Goal: Transaction & Acquisition: Subscribe to service/newsletter

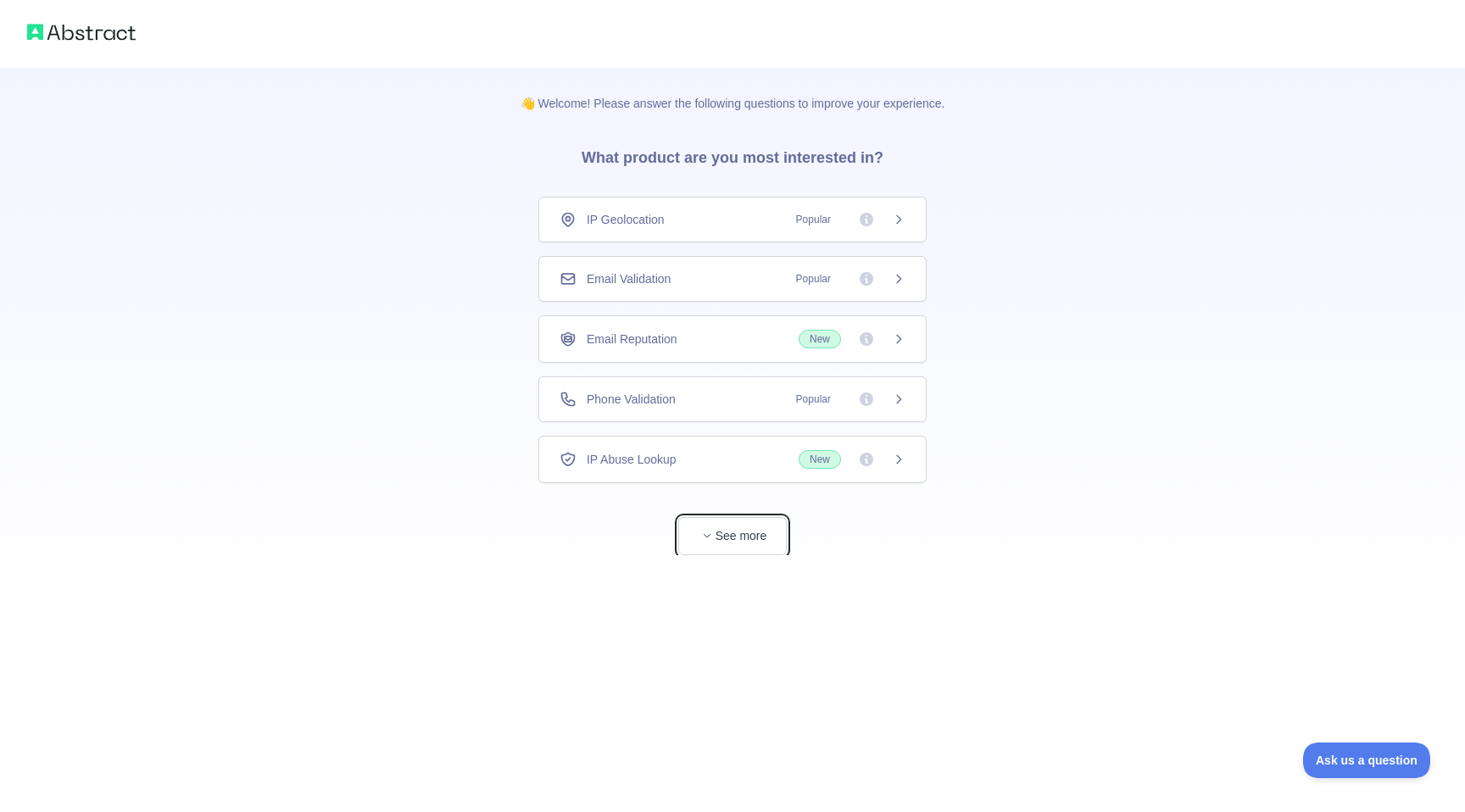
click at [781, 530] on button "See more" at bounding box center [732, 536] width 108 height 38
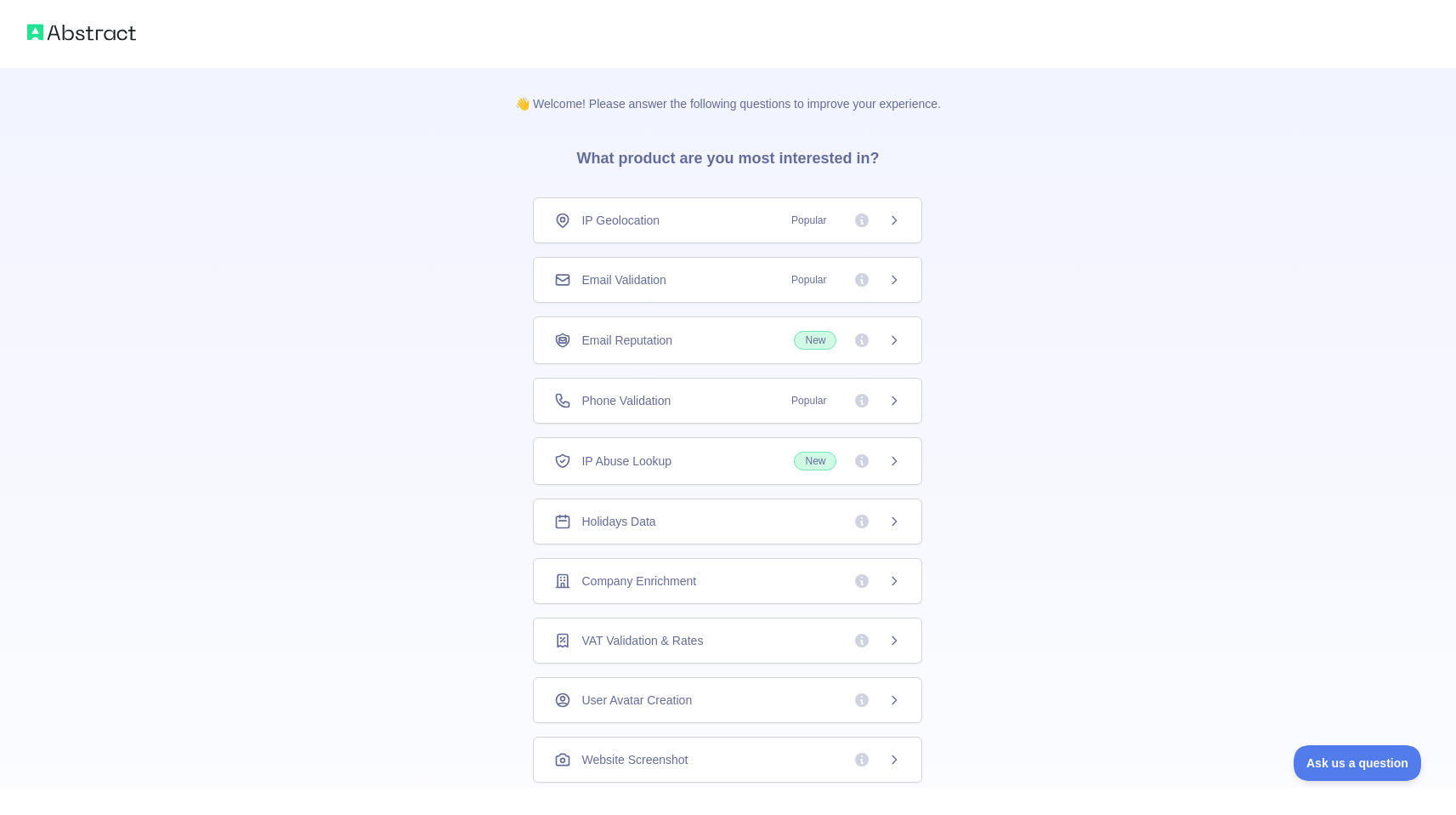
click at [731, 578] on div "Company Enrichment" at bounding box center [728, 580] width 346 height 17
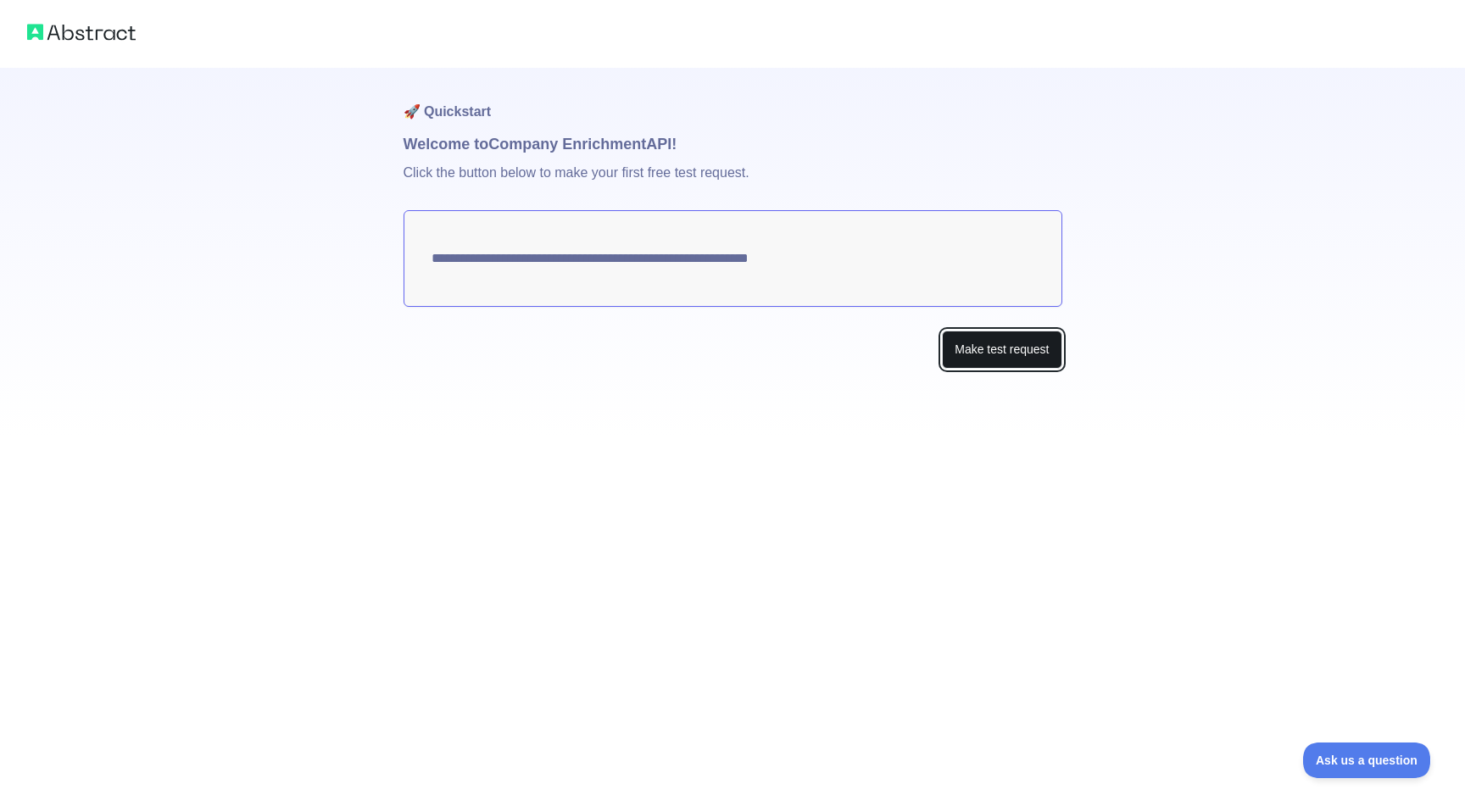
click at [973, 356] on button "Make test request" at bounding box center [1001, 349] width 120 height 38
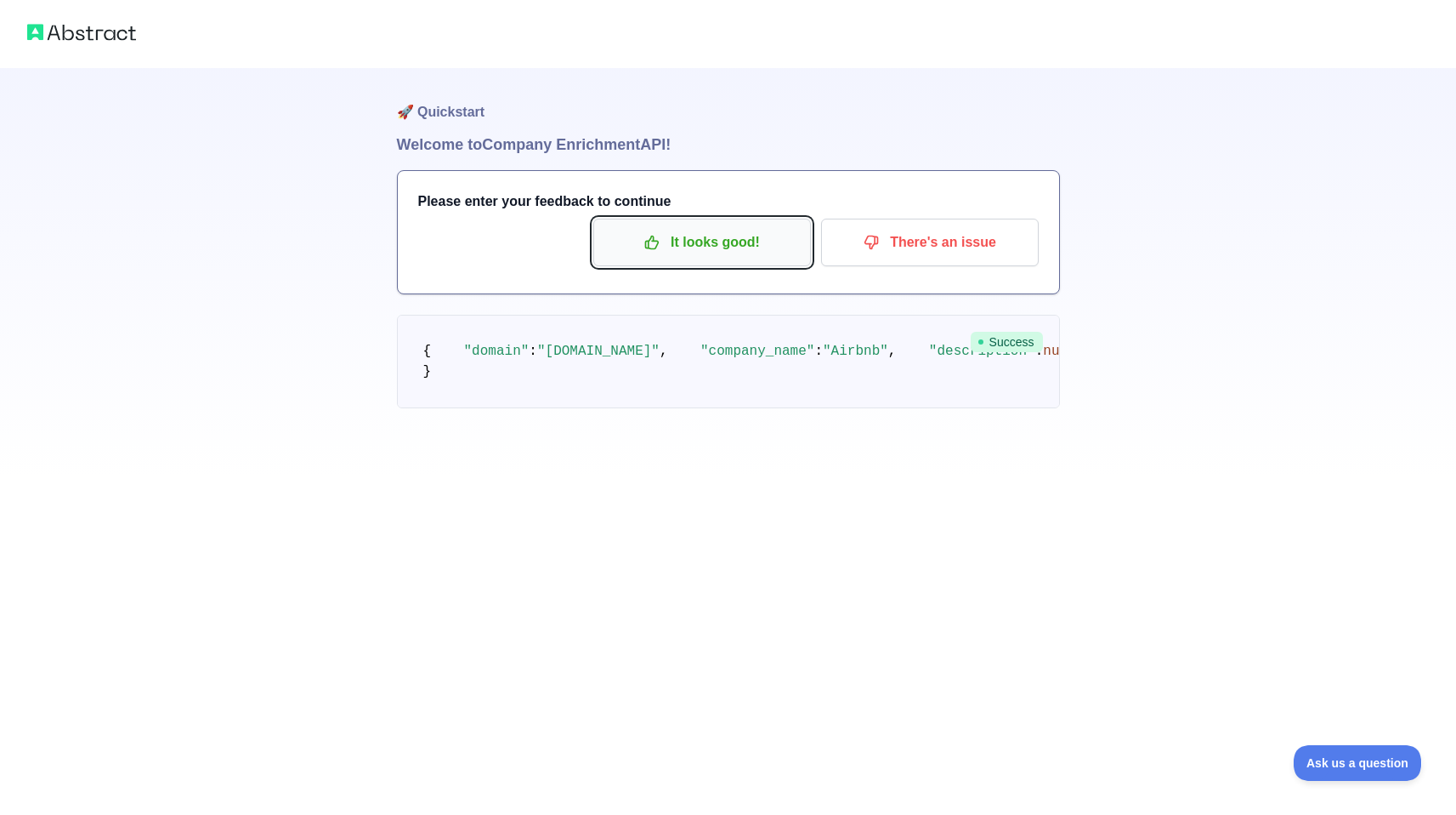
click at [749, 256] on p "It looks good!" at bounding box center [702, 242] width 192 height 29
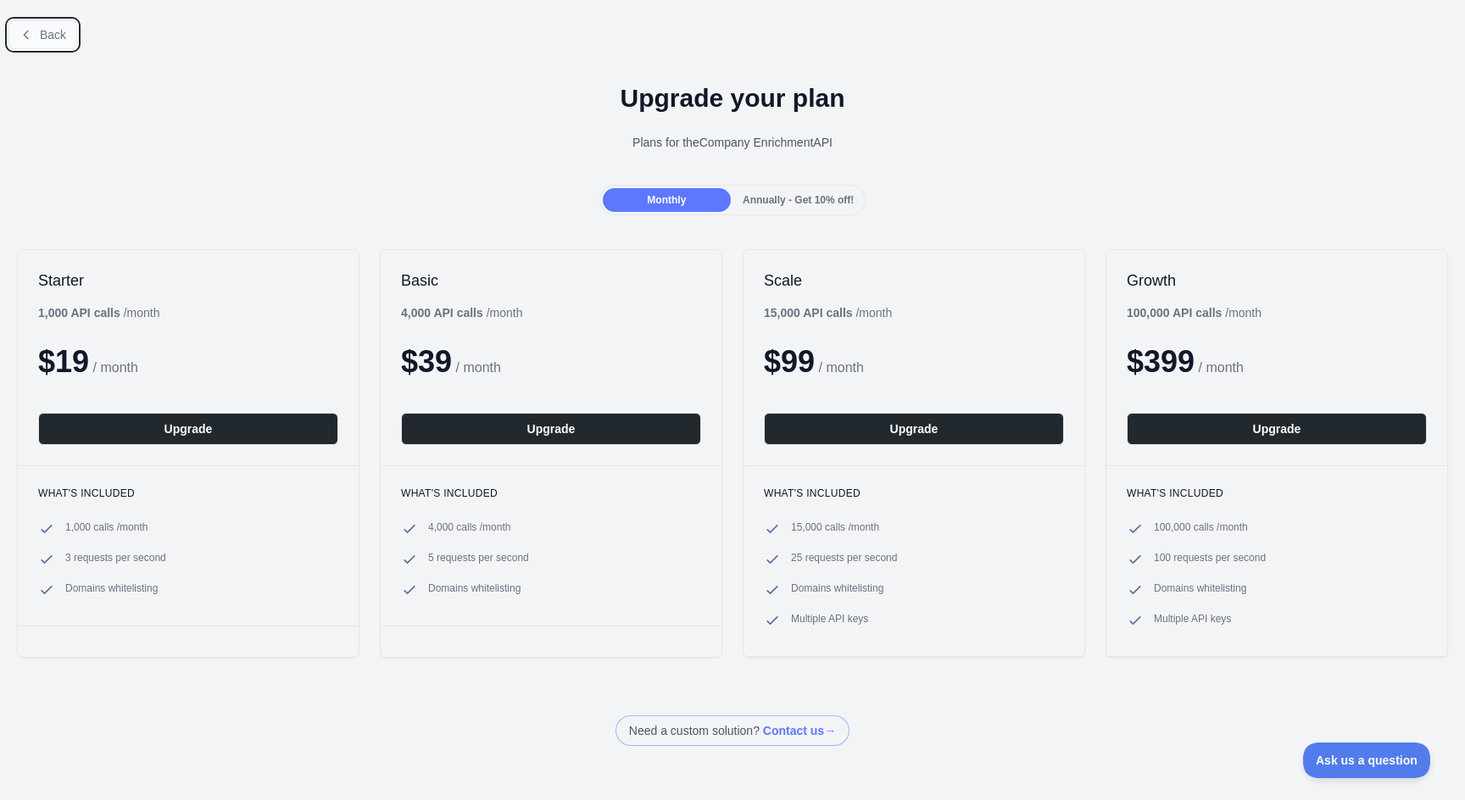
click at [50, 35] on span "Back" at bounding box center [53, 35] width 27 height 13
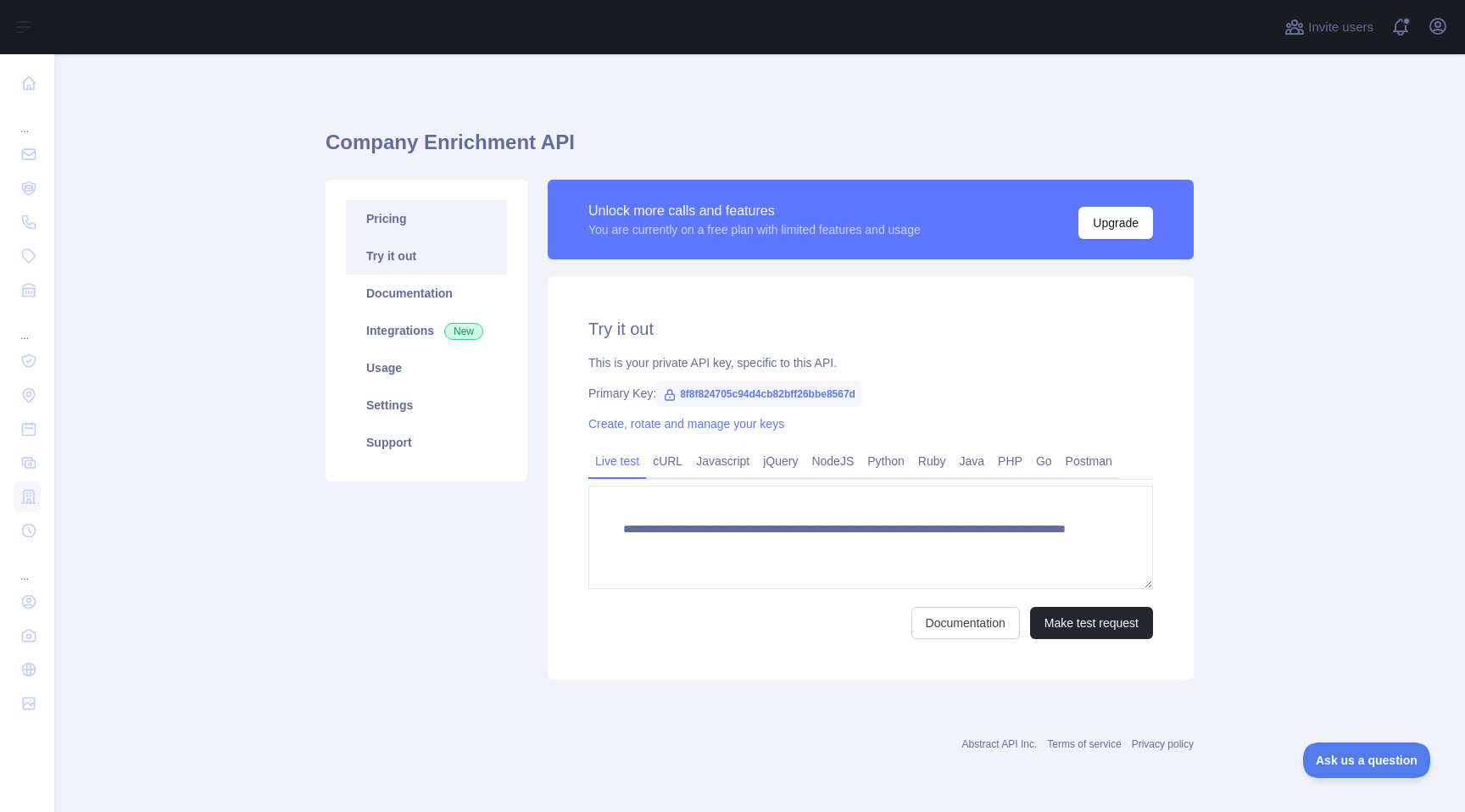
click at [375, 220] on link "Pricing" at bounding box center [426, 219] width 161 height 37
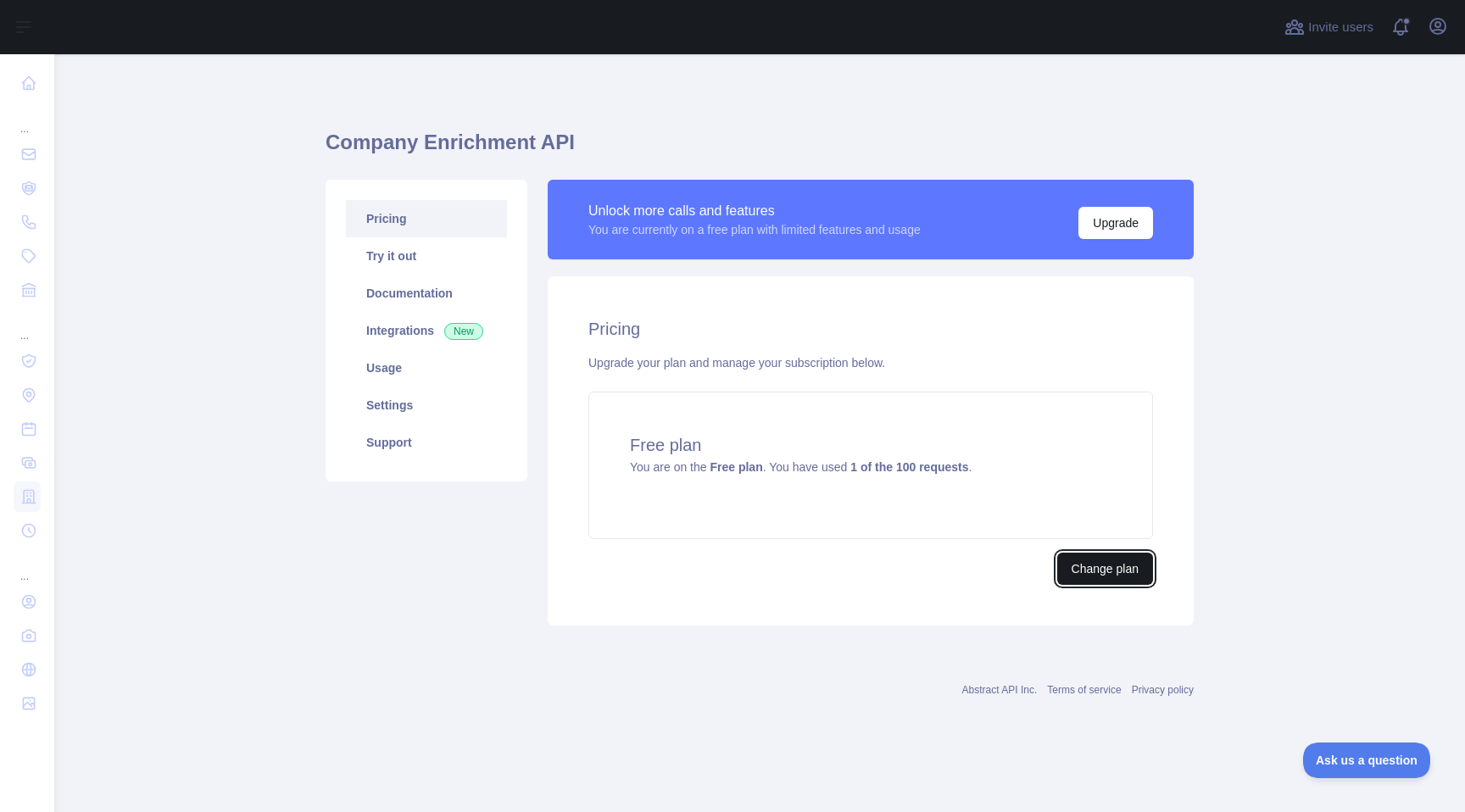
click at [1085, 556] on button "Change plan" at bounding box center [1105, 568] width 96 height 32
